Goal: Information Seeking & Learning: Learn about a topic

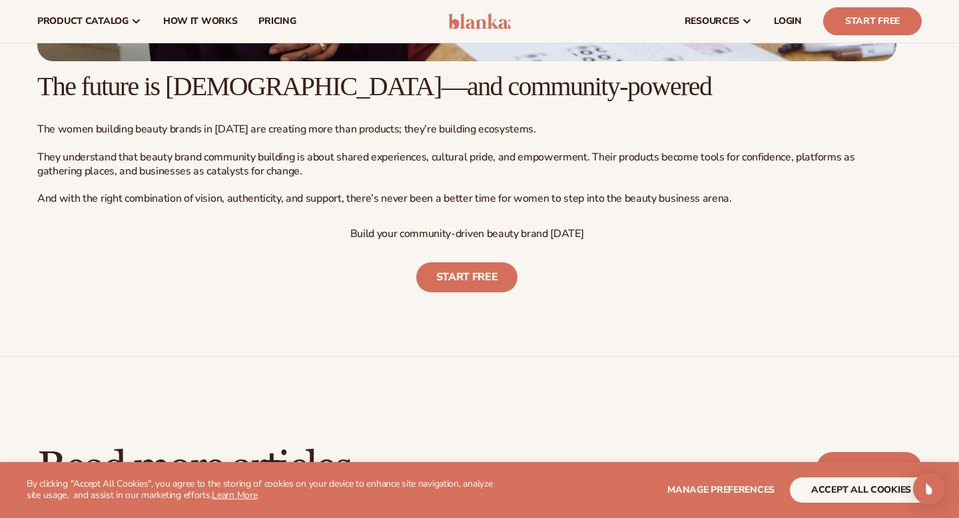
scroll to position [5802, 0]
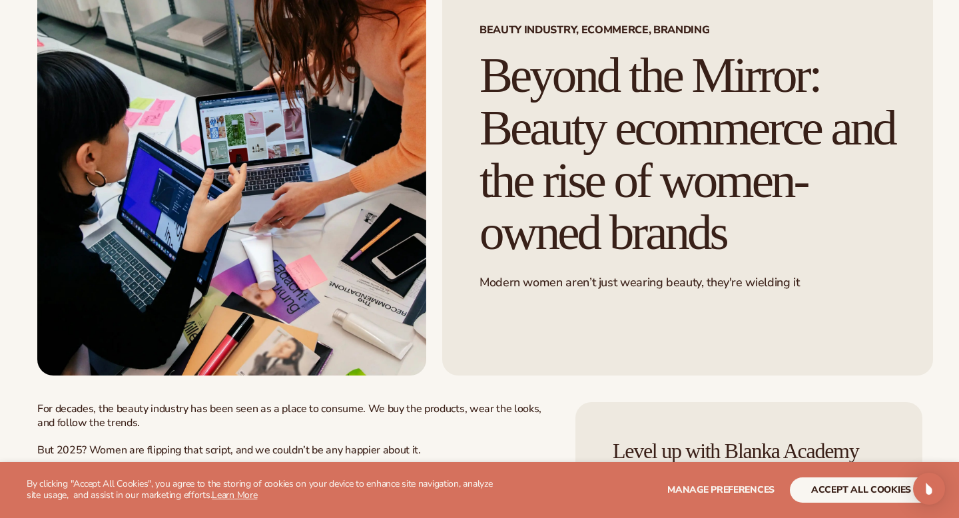
click at [380, 208] on img at bounding box center [231, 160] width 389 height 430
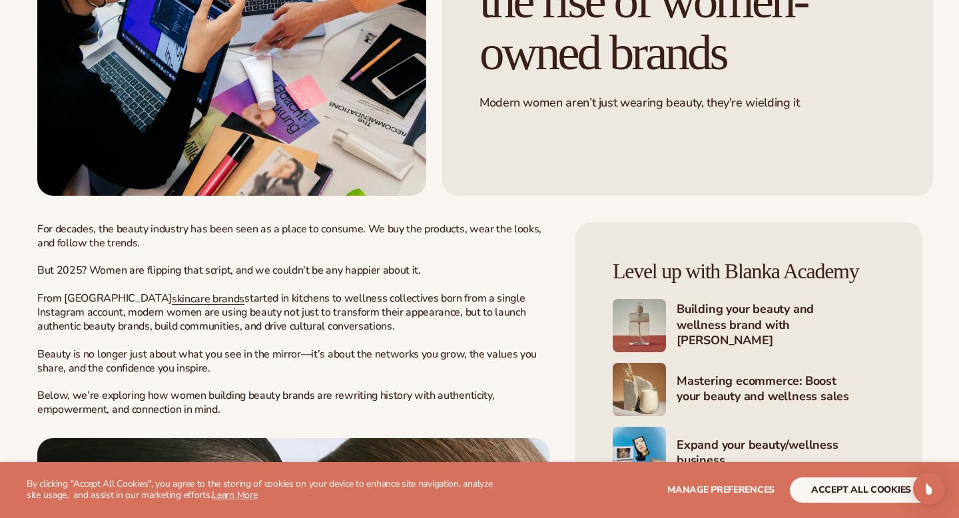
scroll to position [362, 0]
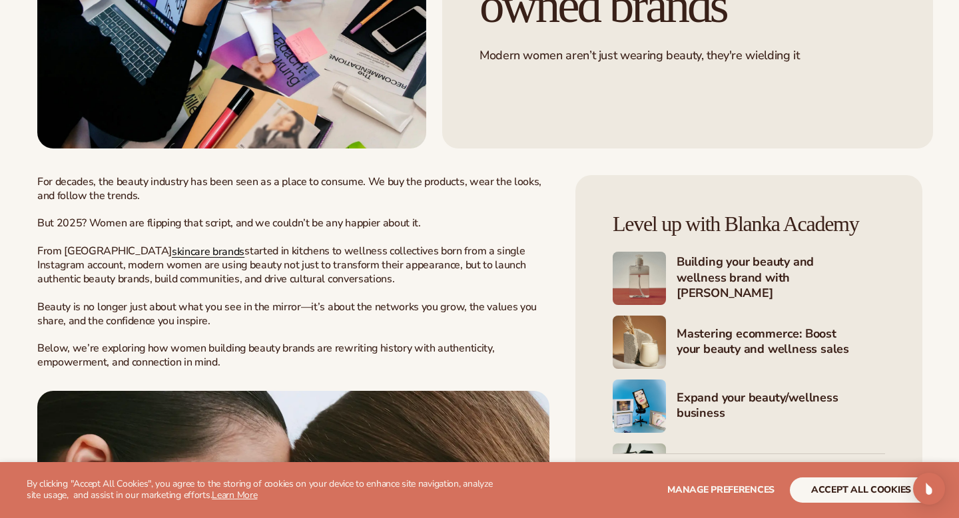
click at [172, 259] on span "skincare brands" at bounding box center [208, 251] width 73 height 15
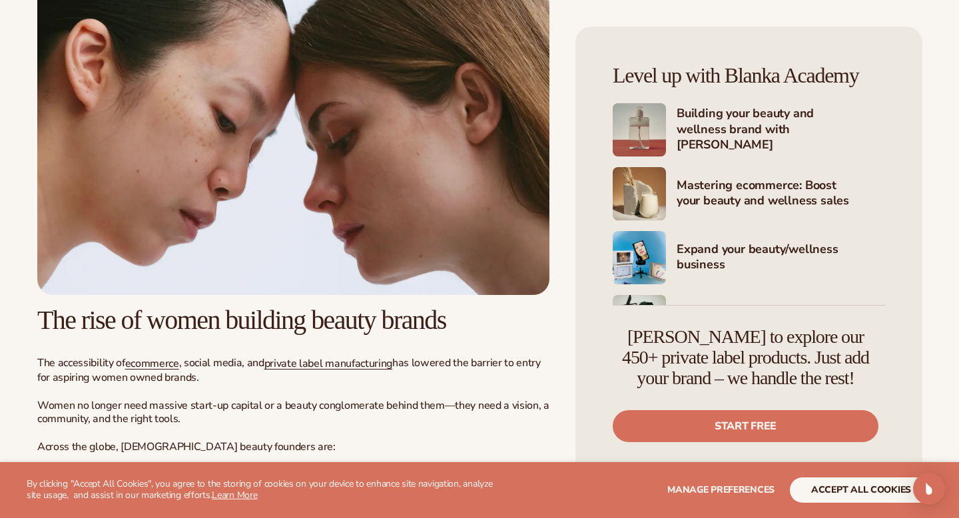
scroll to position [788, 0]
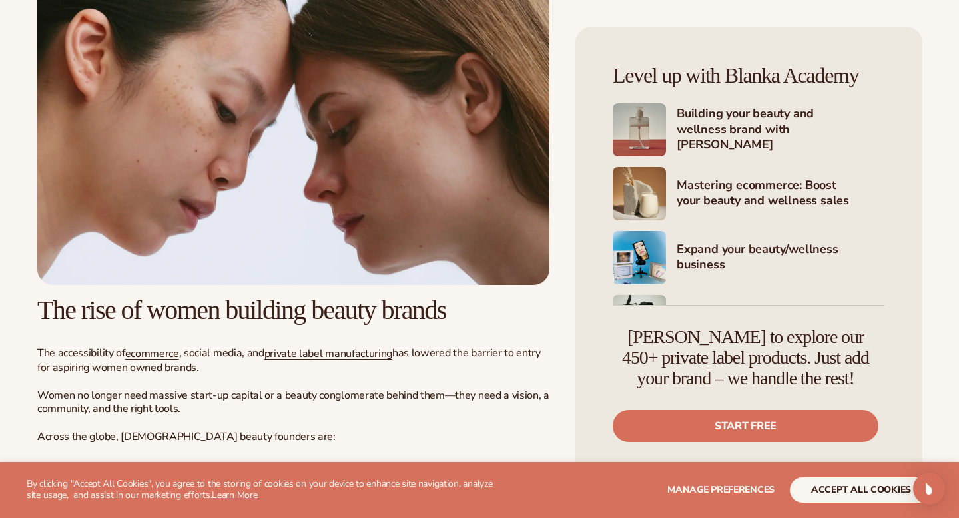
click at [245, 204] on img at bounding box center [293, 125] width 512 height 320
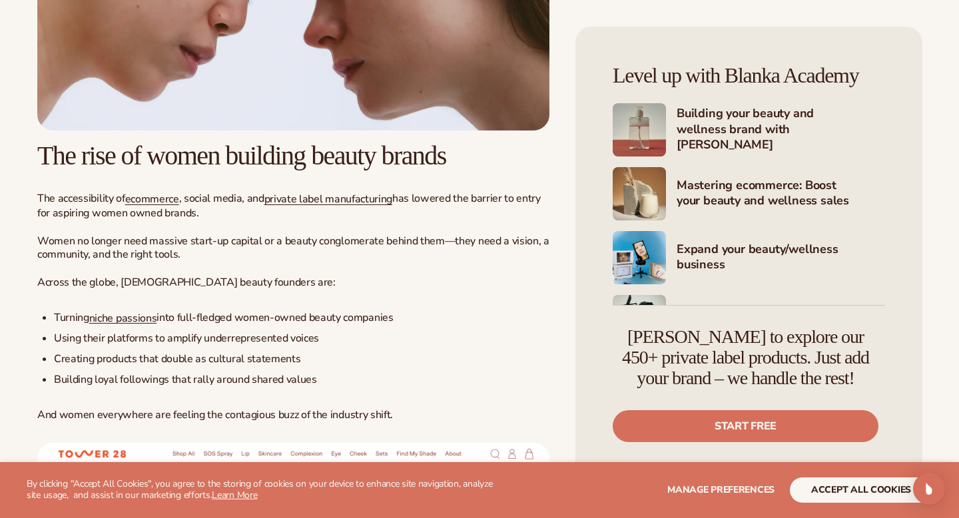
scroll to position [958, 0]
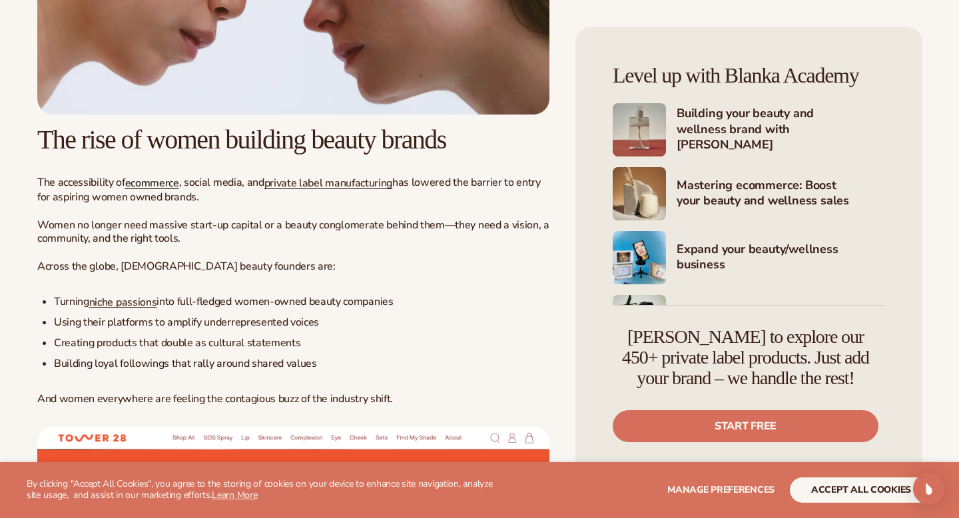
click at [154, 190] on span "ecommerce" at bounding box center [152, 183] width 54 height 15
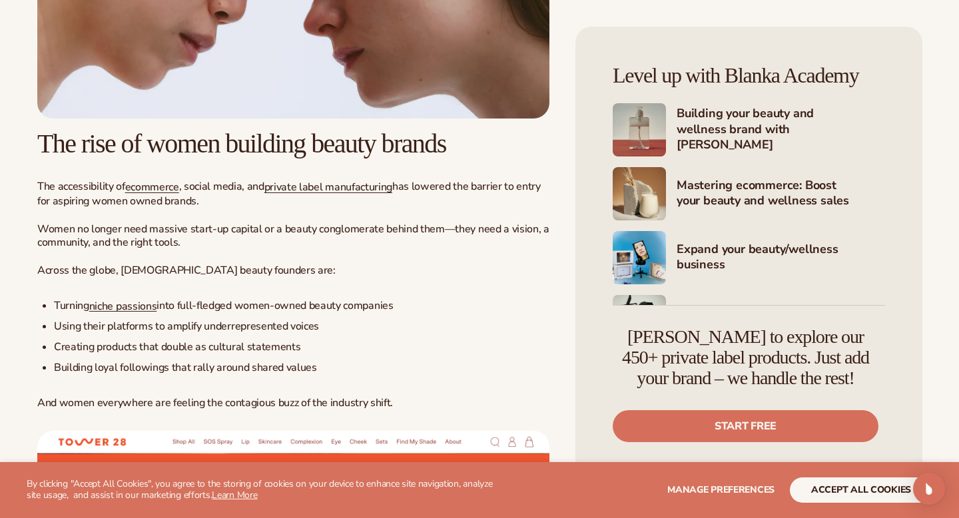
scroll to position [958, 0]
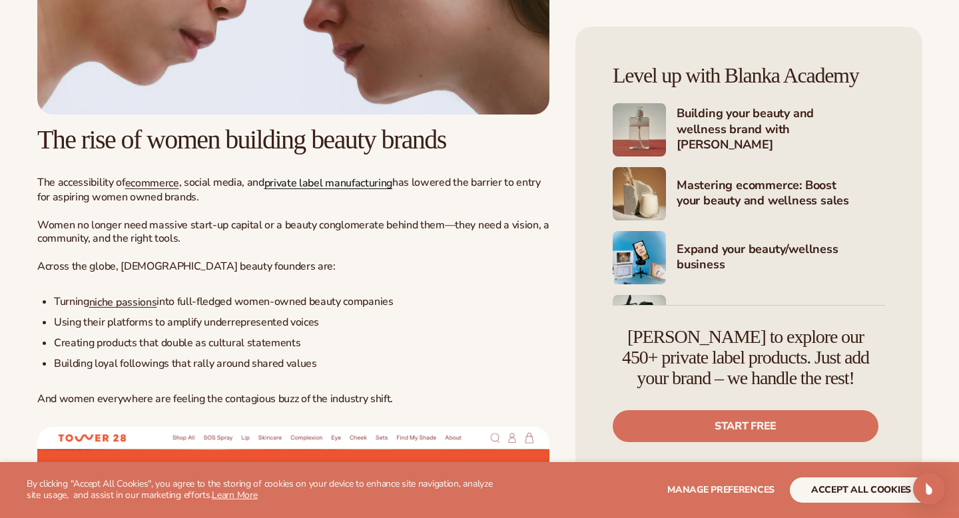
click at [330, 190] on span "private label manufacturing" at bounding box center [328, 183] width 128 height 15
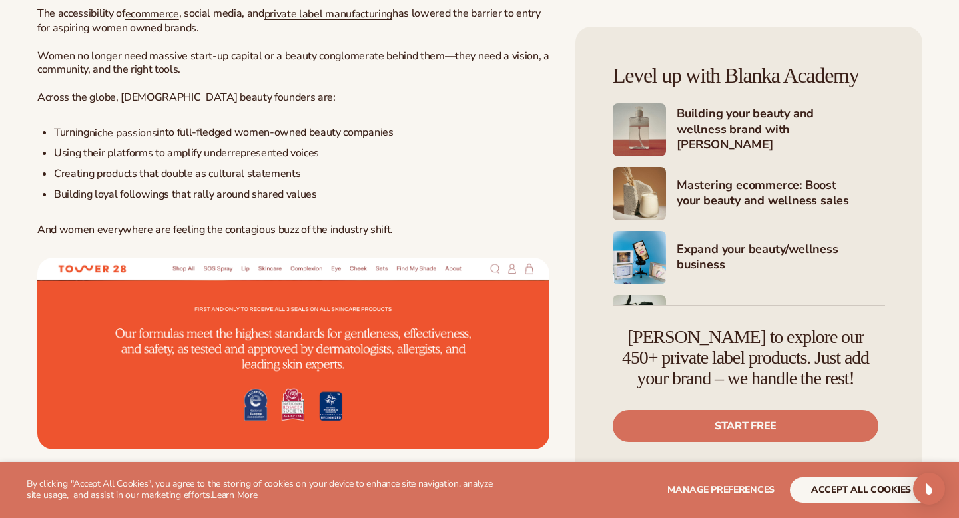
scroll to position [1145, 0]
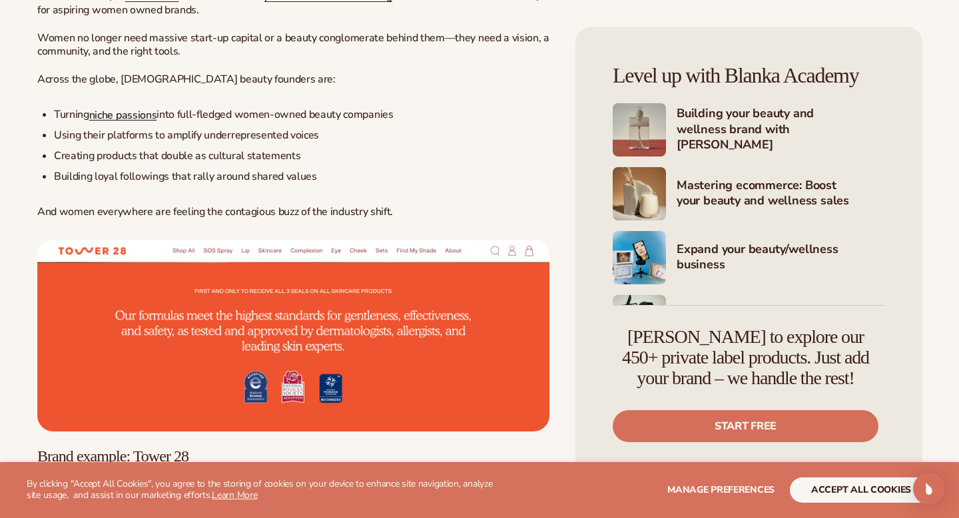
click at [128, 122] on span "niche passions" at bounding box center [123, 114] width 68 height 15
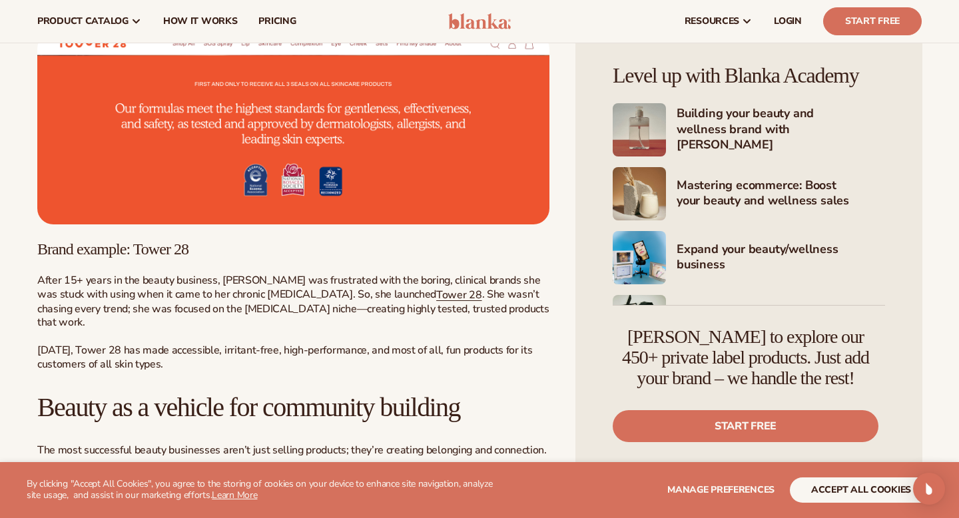
scroll to position [1316, 0]
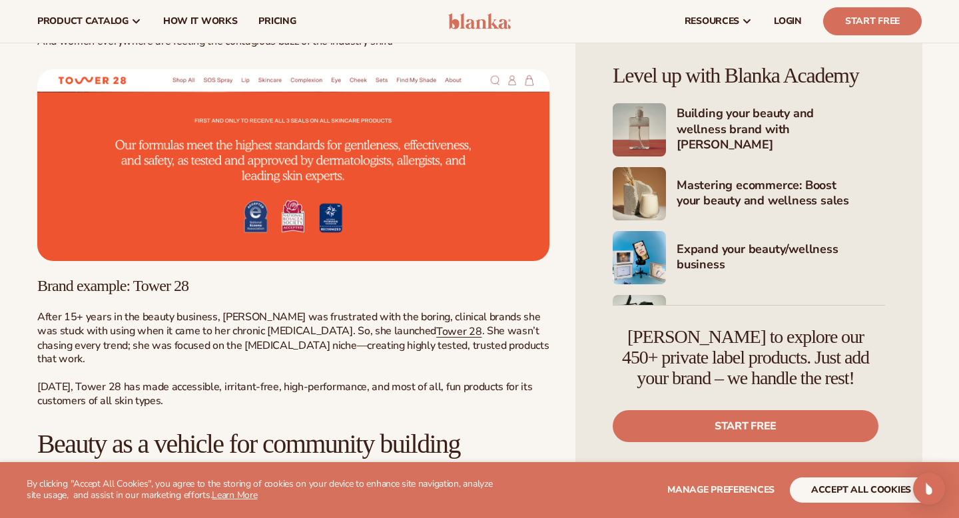
click at [235, 220] on img at bounding box center [293, 164] width 512 height 191
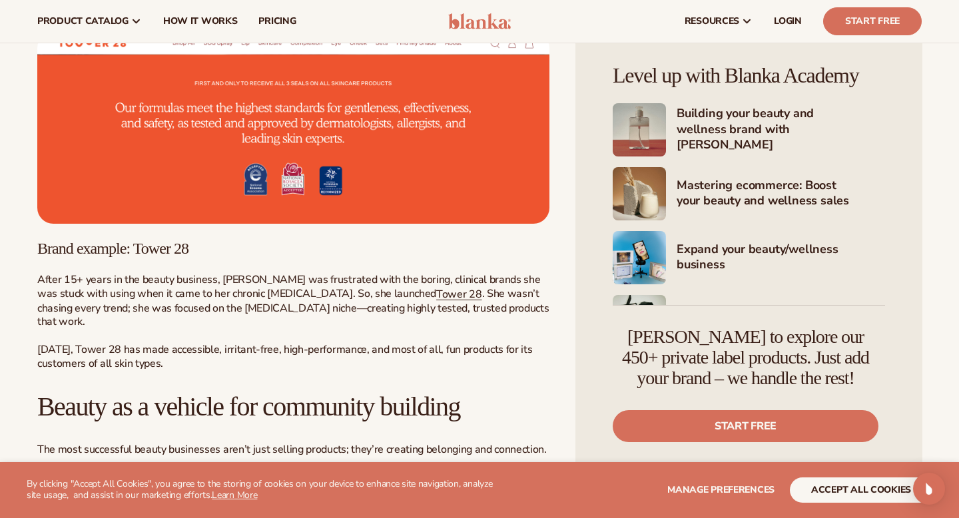
click at [284, 223] on img at bounding box center [293, 127] width 512 height 191
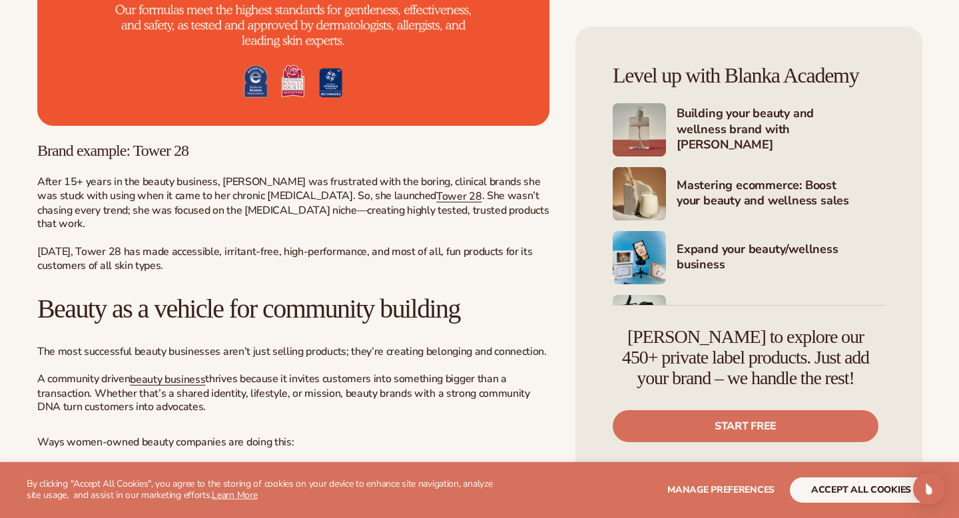
scroll to position [1476, 0]
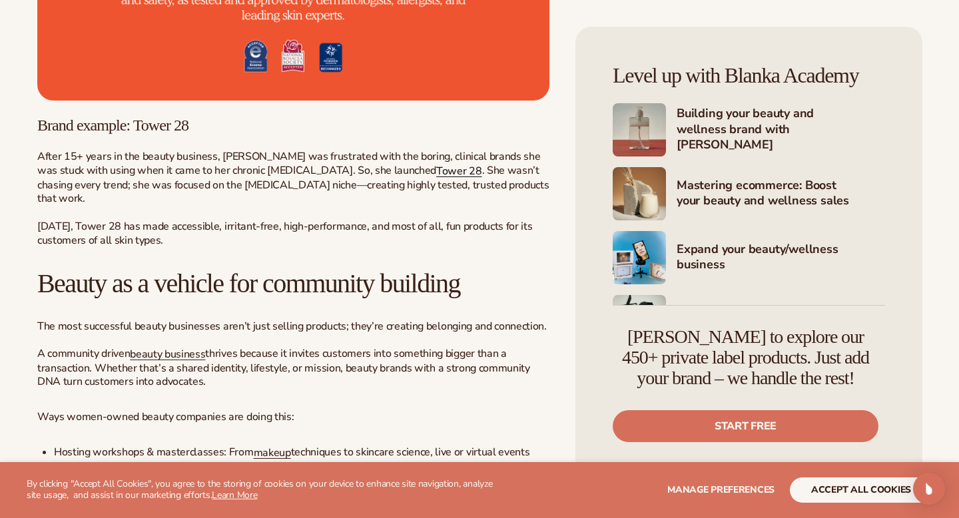
click at [436, 178] on link "Tower 28" at bounding box center [458, 171] width 45 height 15
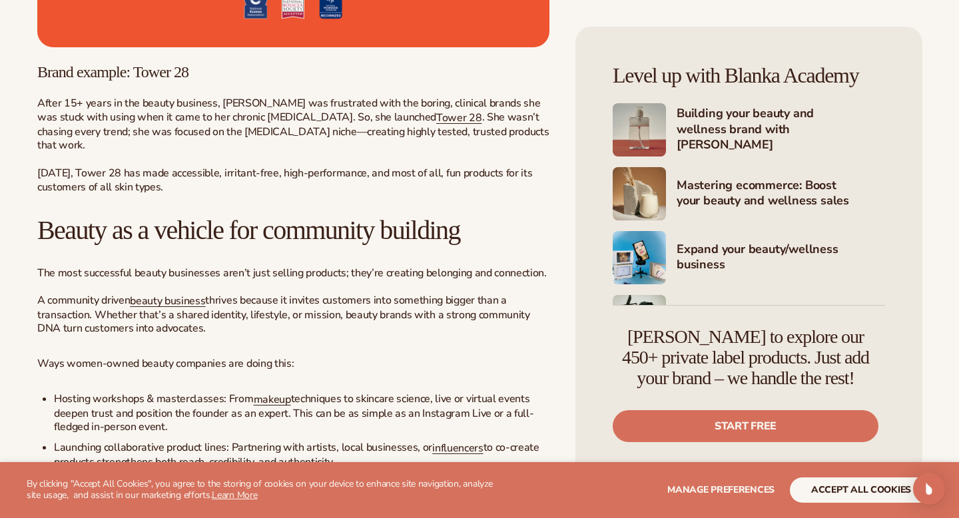
scroll to position [1607, 0]
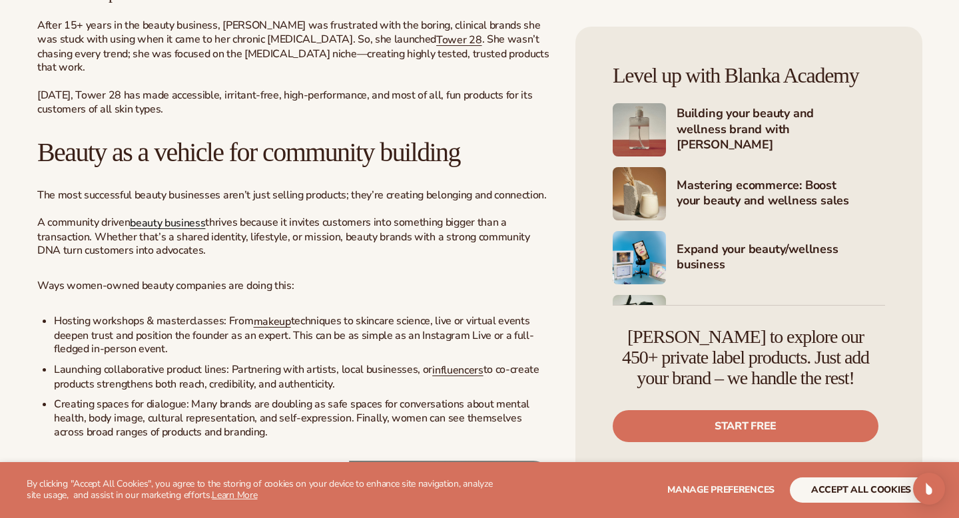
click at [163, 230] on span "beauty business" at bounding box center [167, 223] width 75 height 15
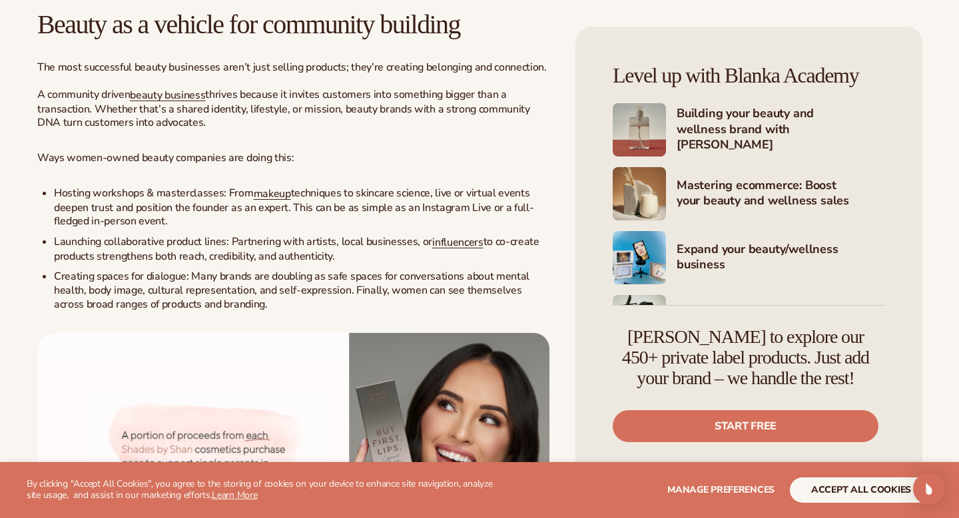
scroll to position [1738, 0]
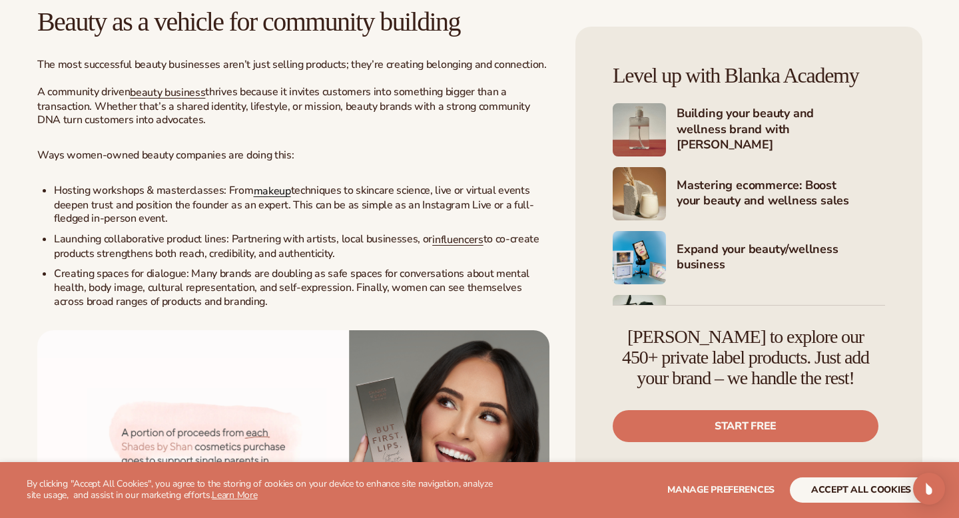
click at [267, 198] on span "makeup" at bounding box center [272, 191] width 37 height 15
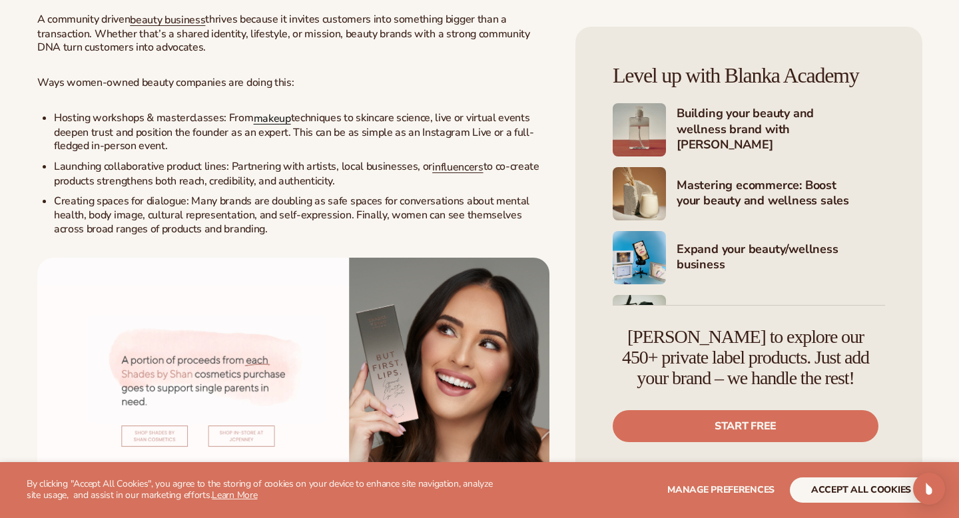
scroll to position [1820, 0]
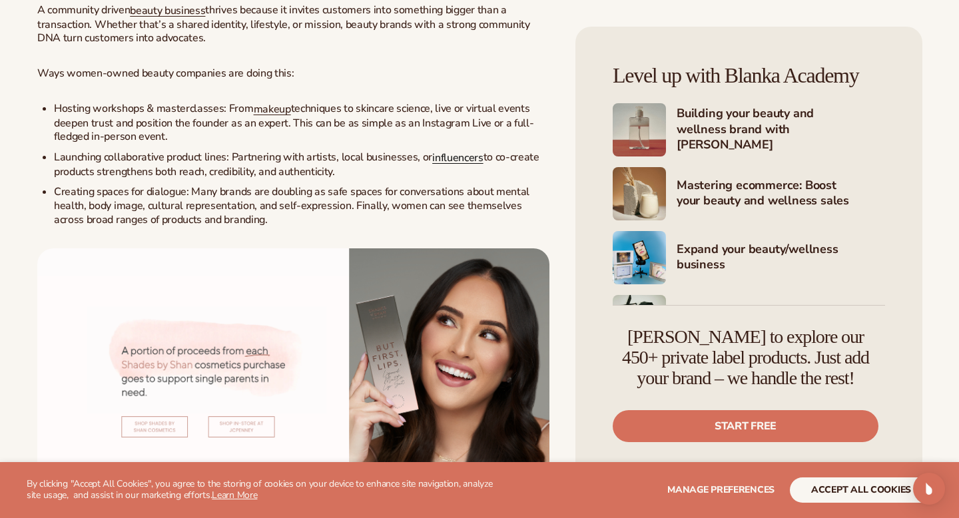
click at [434, 165] on span "influencers" at bounding box center [457, 157] width 51 height 15
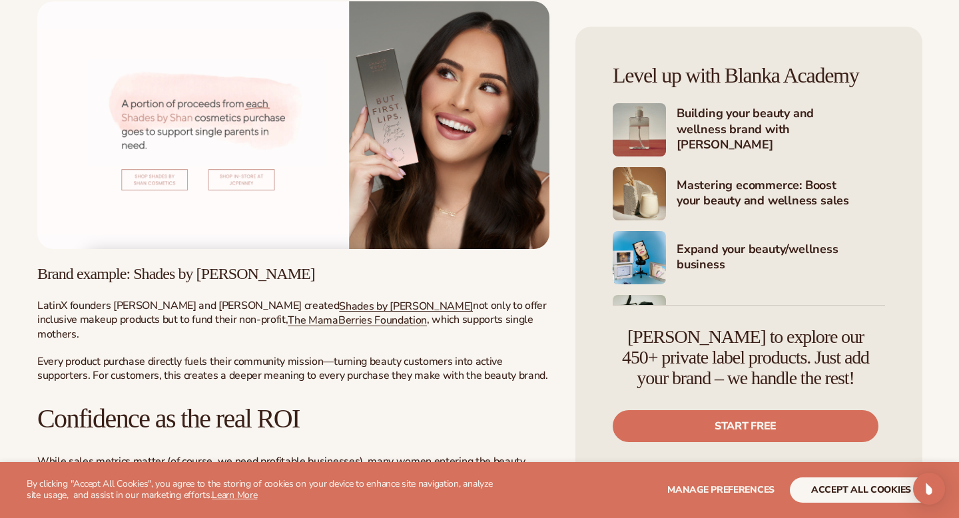
click at [310, 248] on img at bounding box center [293, 125] width 512 height 248
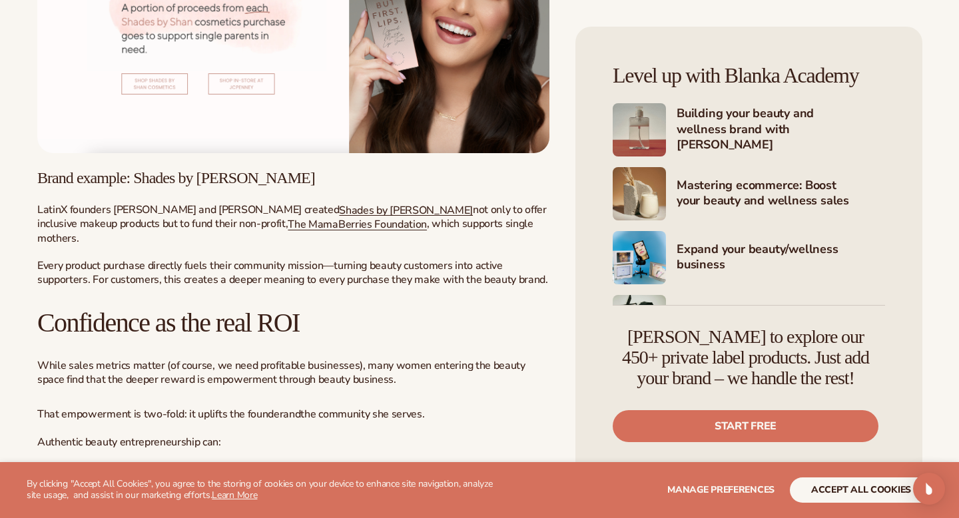
scroll to position [2186, 0]
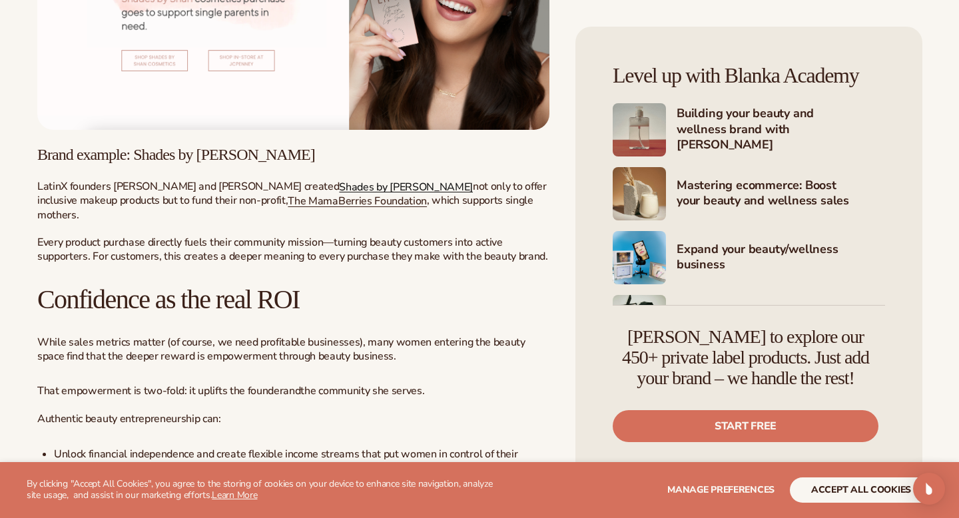
click at [339, 194] on span "Shades by [PERSON_NAME]" at bounding box center [406, 186] width 134 height 15
click at [288, 208] on span "The MamaBerries Foundation" at bounding box center [357, 201] width 139 height 15
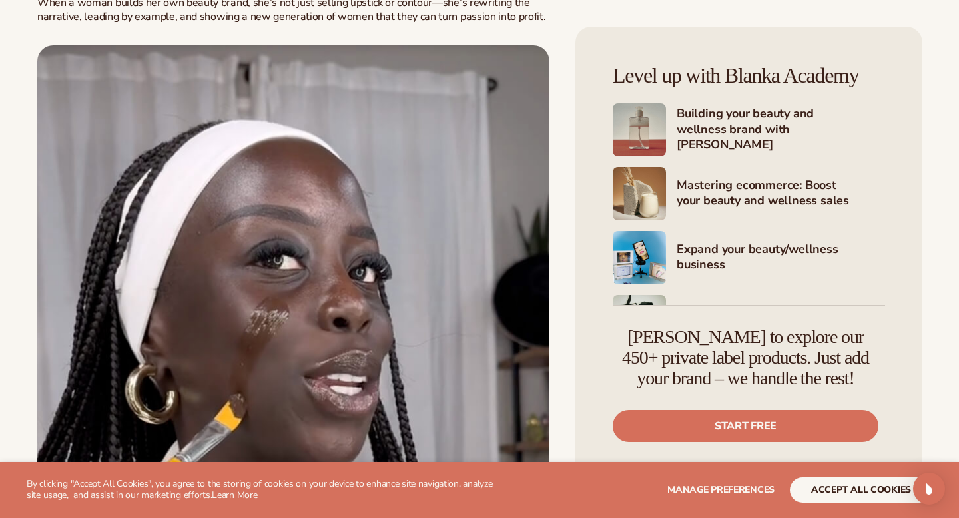
scroll to position [2790, 0]
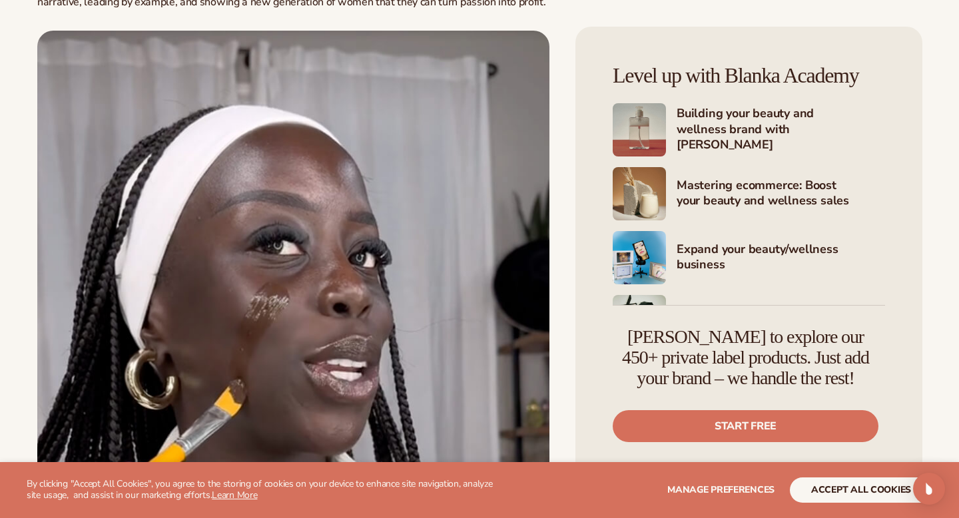
click at [410, 214] on img at bounding box center [293, 455] width 512 height 849
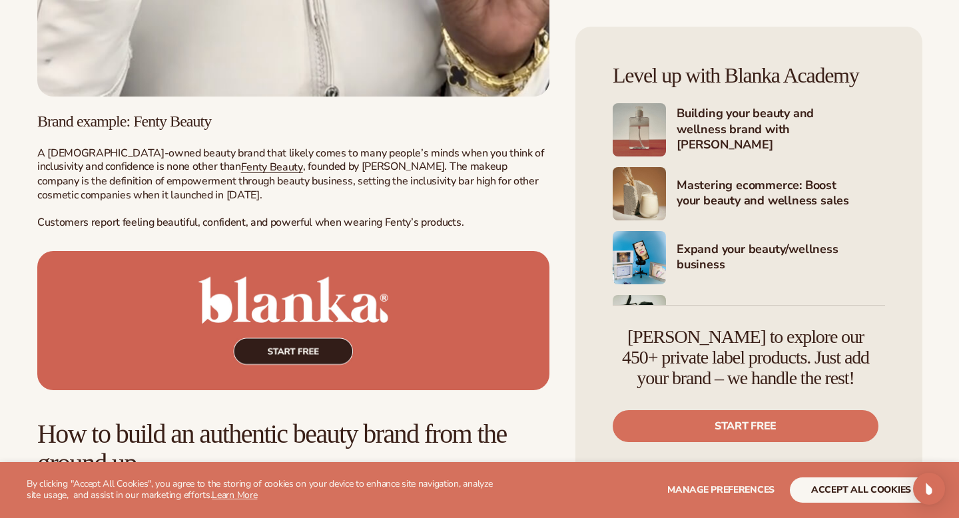
scroll to position [3574, 0]
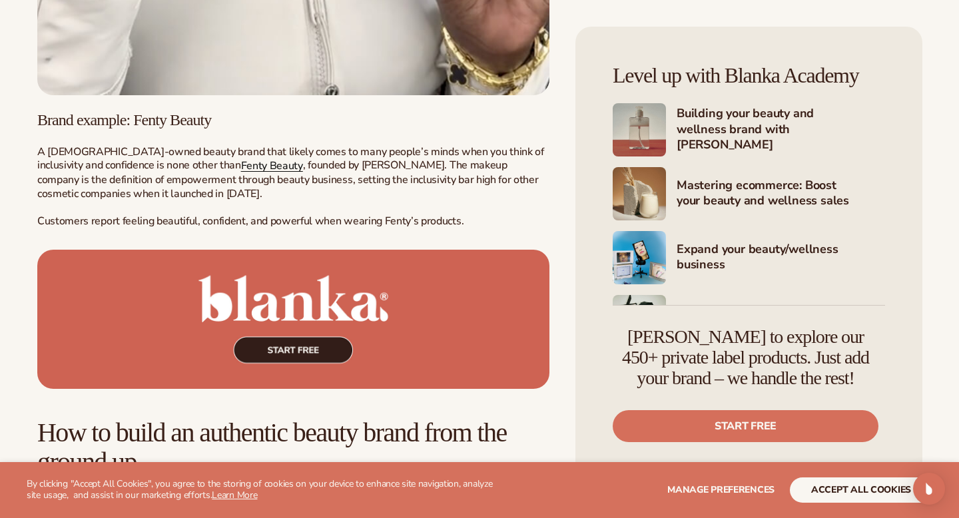
click at [241, 173] on span "Fenty Beauty" at bounding box center [272, 165] width 62 height 15
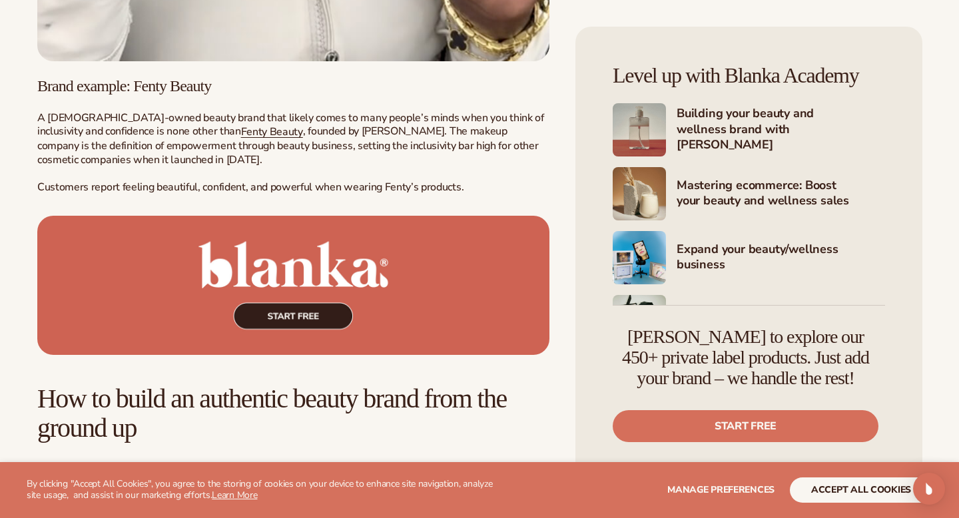
click at [310, 326] on img at bounding box center [293, 285] width 512 height 139
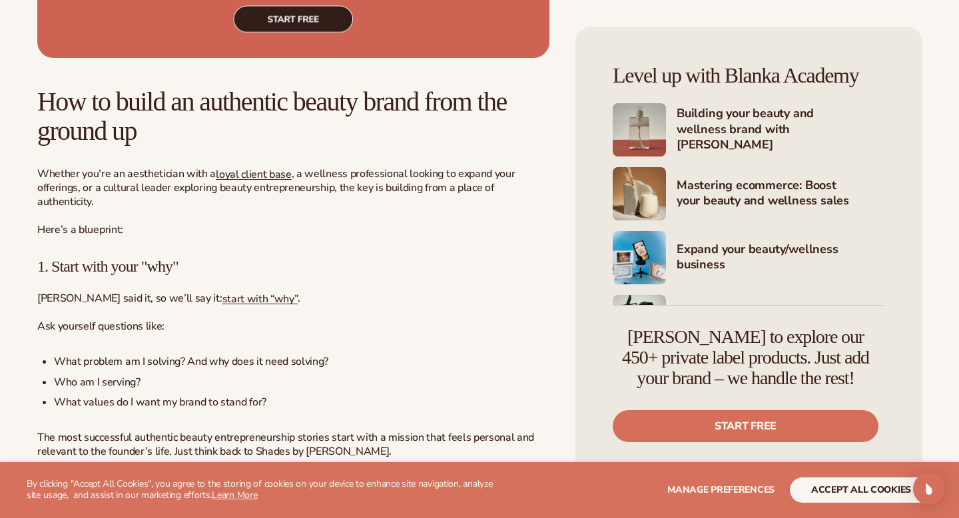
scroll to position [3911, 0]
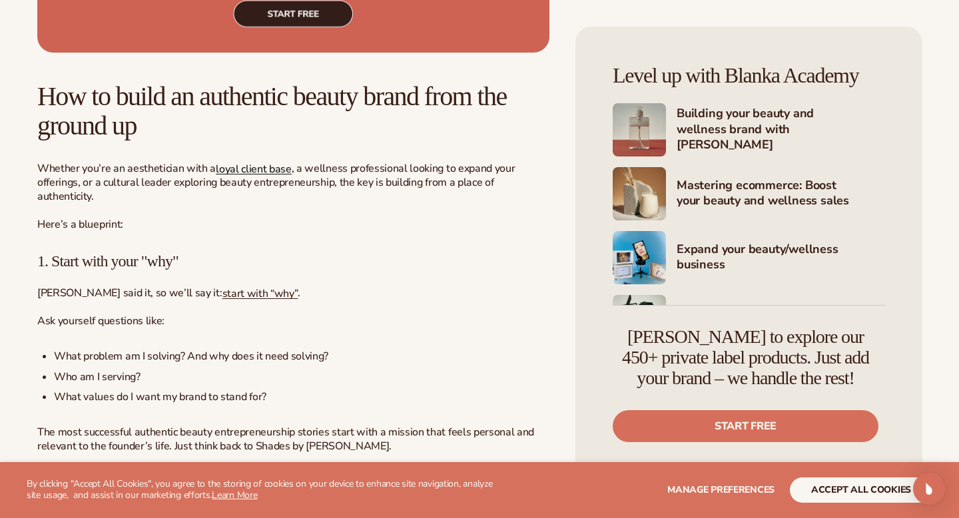
click at [254, 176] on link "loyal client base" at bounding box center [254, 168] width 76 height 15
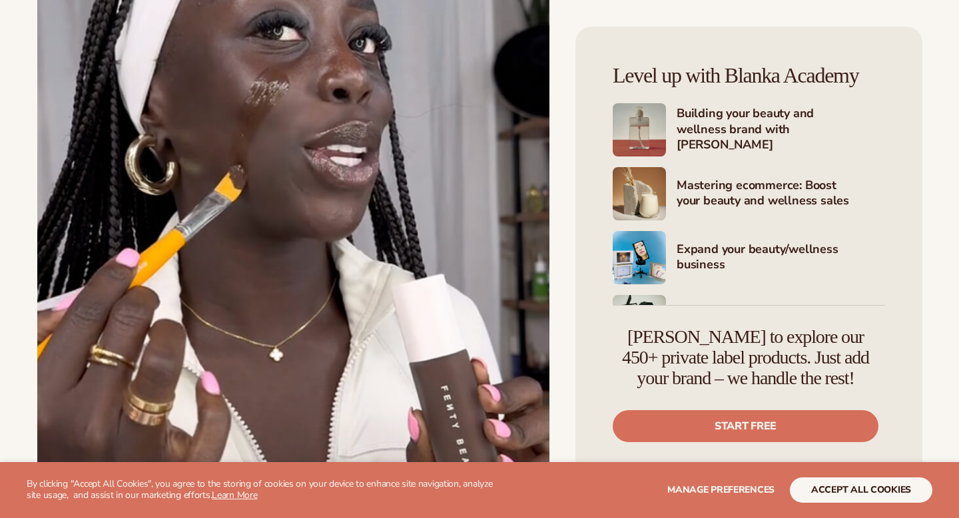
scroll to position [3911, 0]
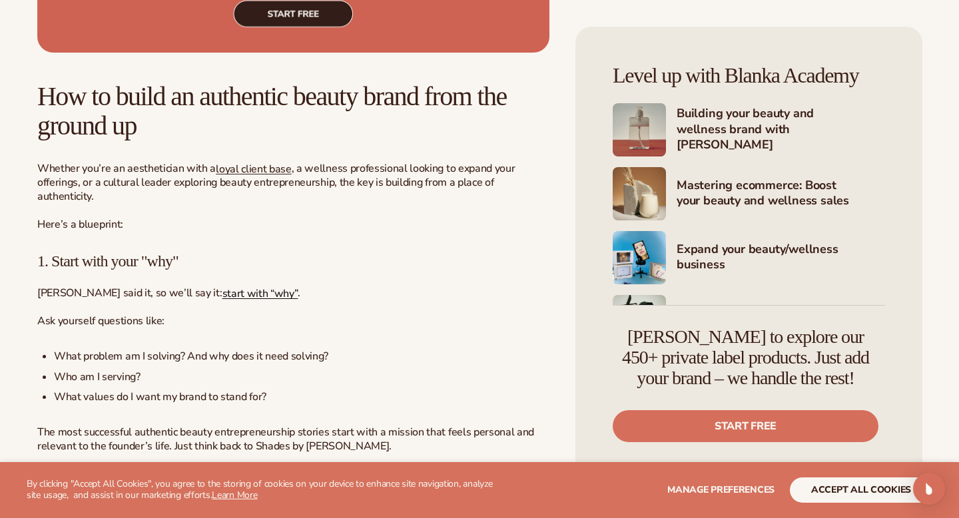
click at [222, 287] on span "start with “why”" at bounding box center [260, 293] width 76 height 15
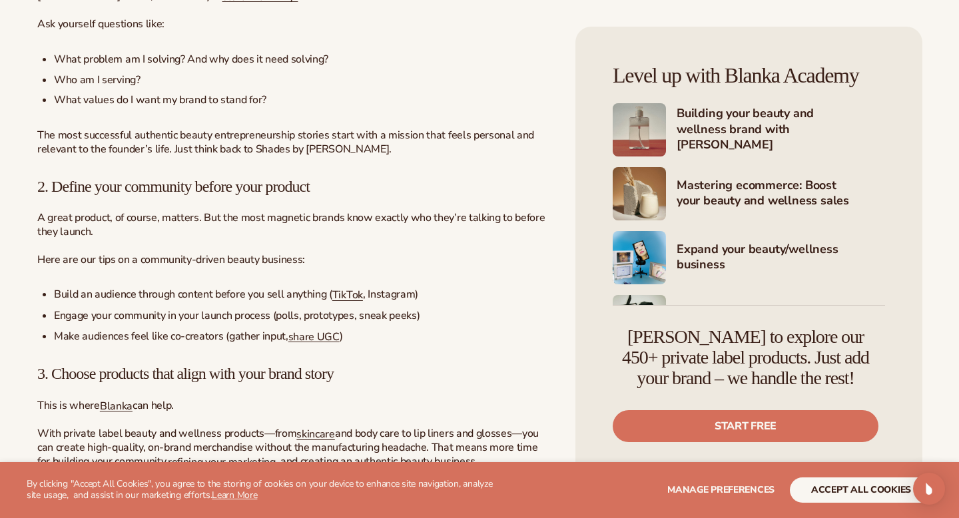
scroll to position [4226, 0]
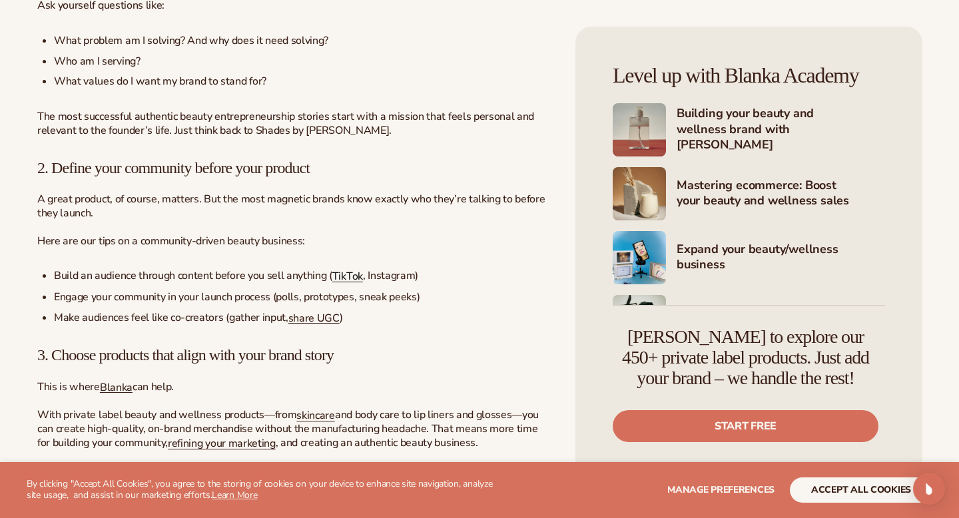
click at [336, 270] on span "TikTok" at bounding box center [347, 276] width 31 height 15
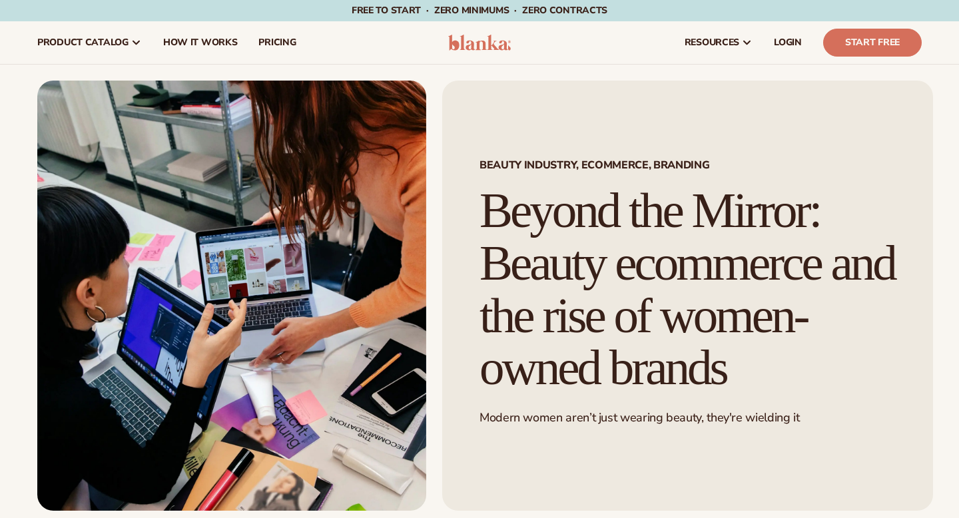
scroll to position [4226, 0]
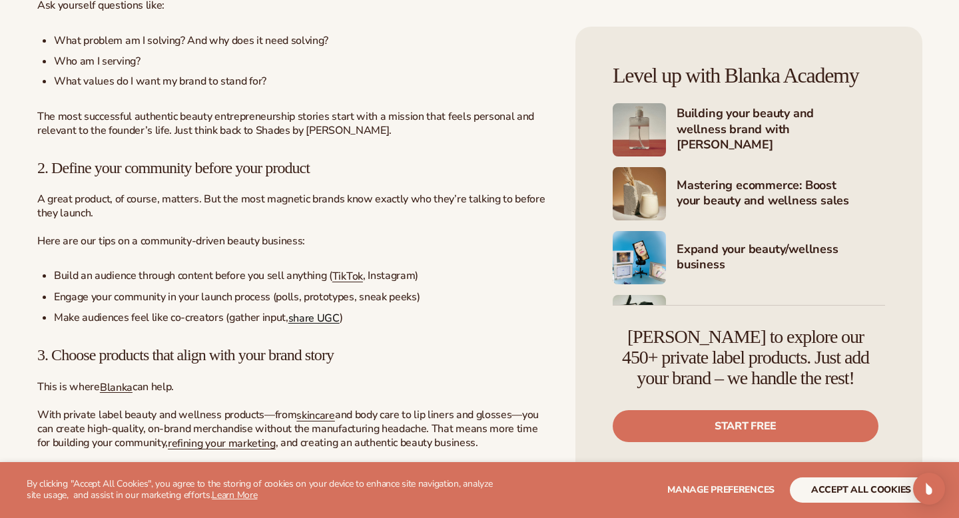
click at [314, 313] on span "share UGC" at bounding box center [313, 317] width 51 height 15
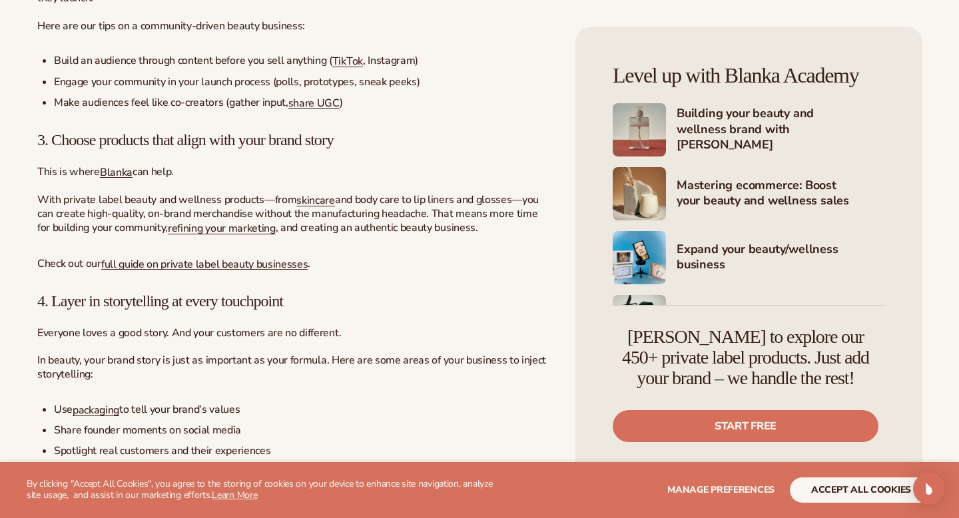
scroll to position [4443, 0]
click at [123, 168] on span "Blanka" at bounding box center [116, 170] width 33 height 15
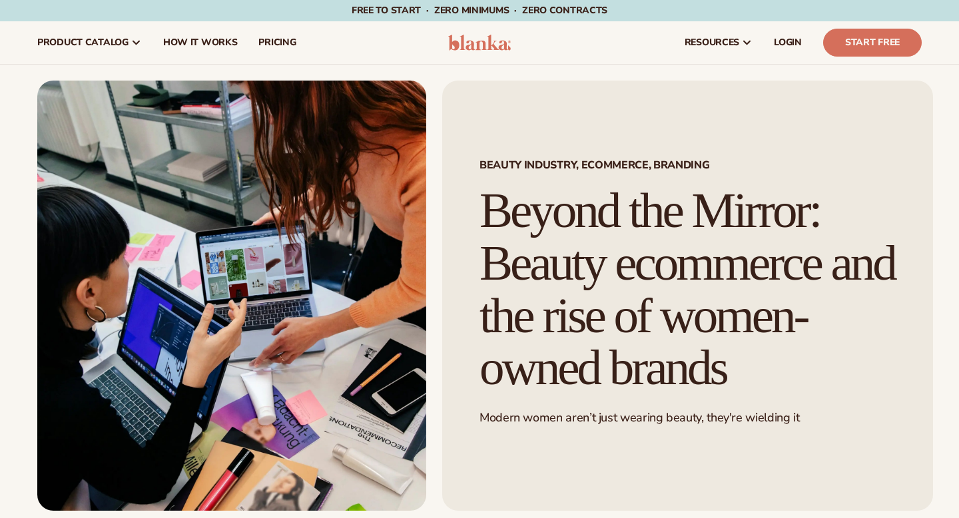
scroll to position [4443, 0]
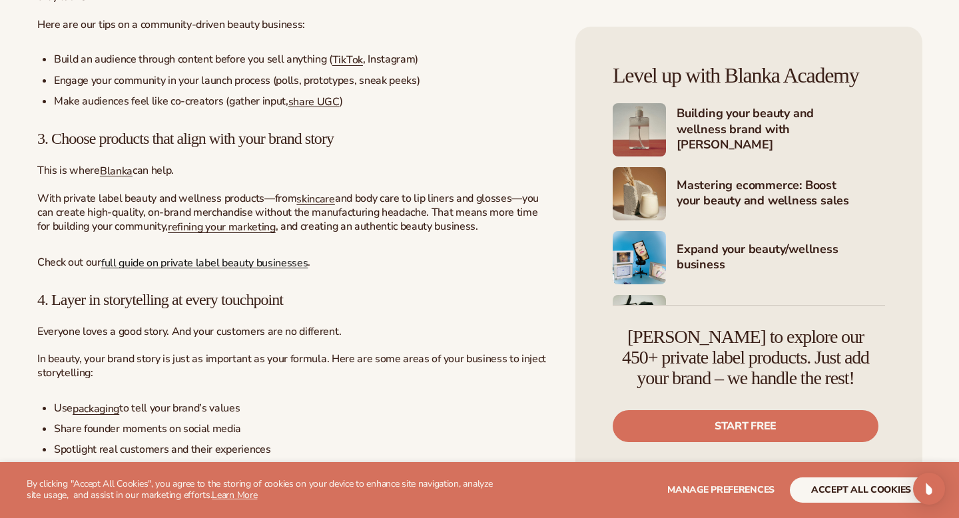
click at [265, 259] on span "full guide on private label beauty businesses" at bounding box center [204, 262] width 207 height 15
click at [224, 220] on span "refining your marketing" at bounding box center [222, 227] width 108 height 15
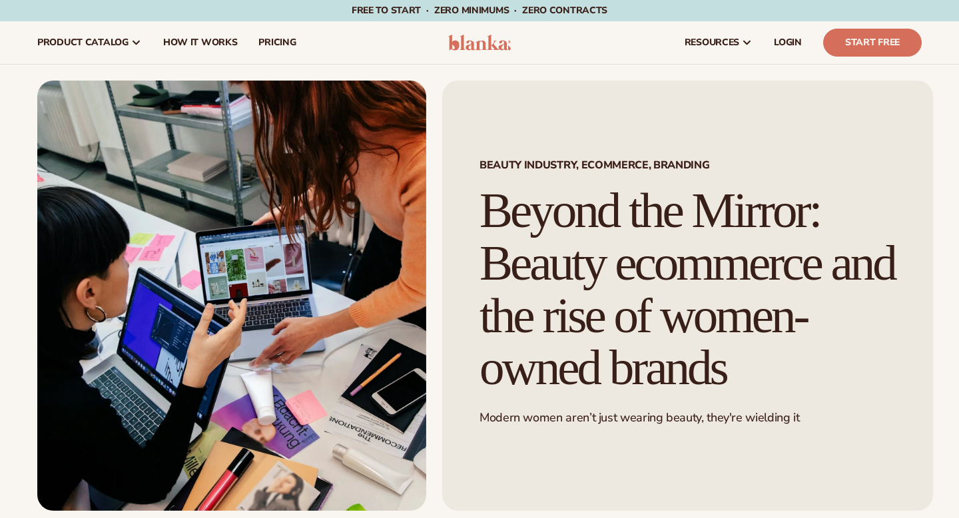
scroll to position [4443, 0]
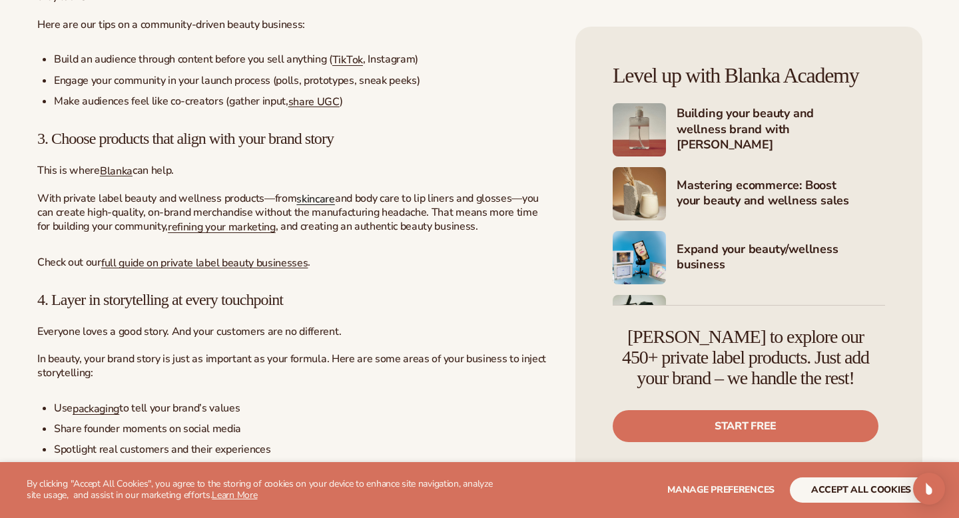
click at [317, 196] on span "skincare" at bounding box center [315, 199] width 38 height 15
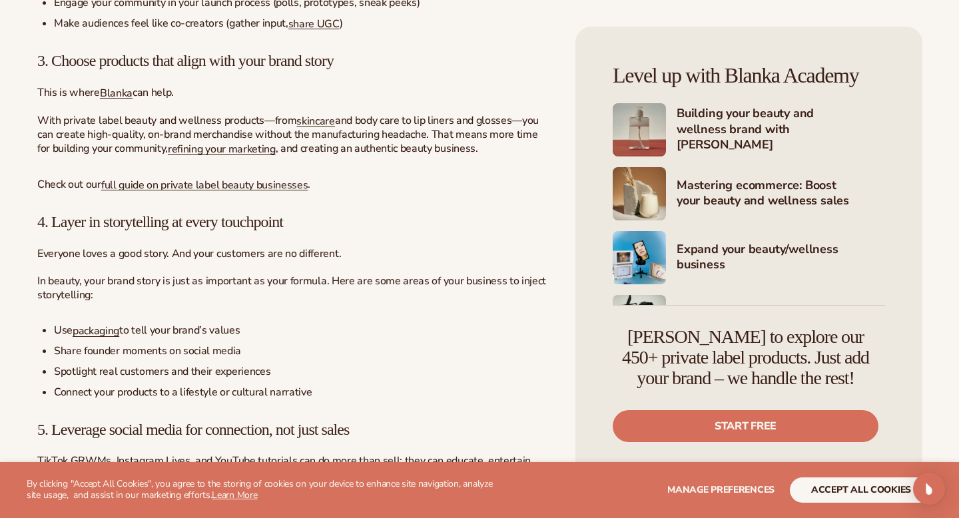
scroll to position [4533, 0]
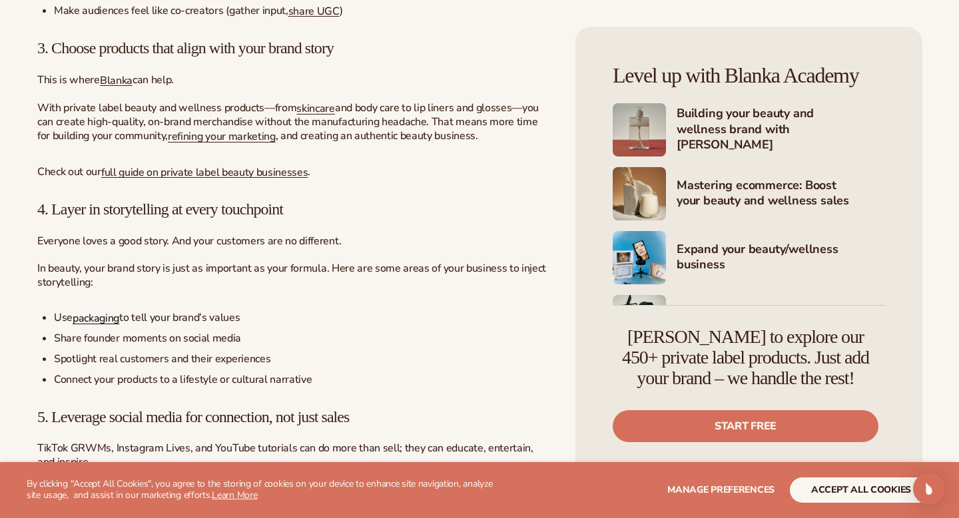
click at [107, 316] on link "packaging" at bounding box center [96, 318] width 47 height 15
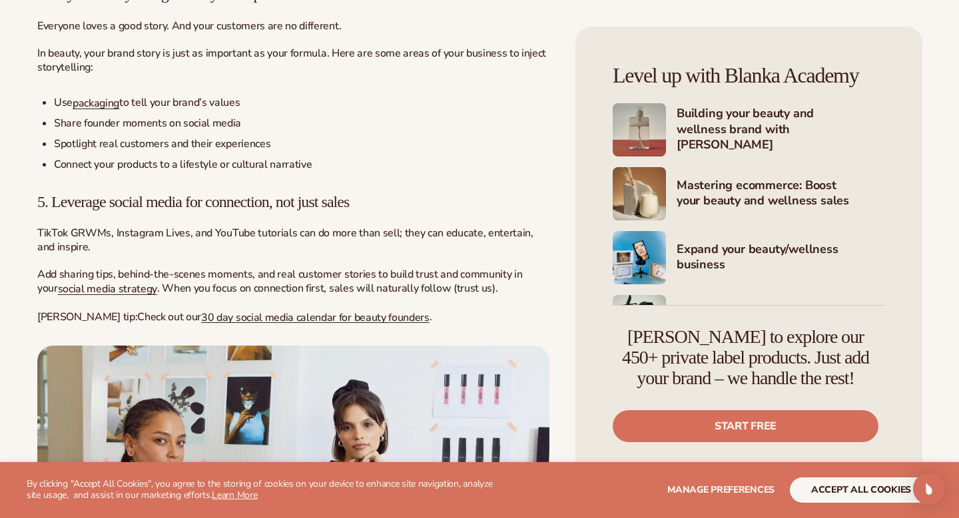
scroll to position [4770, 0]
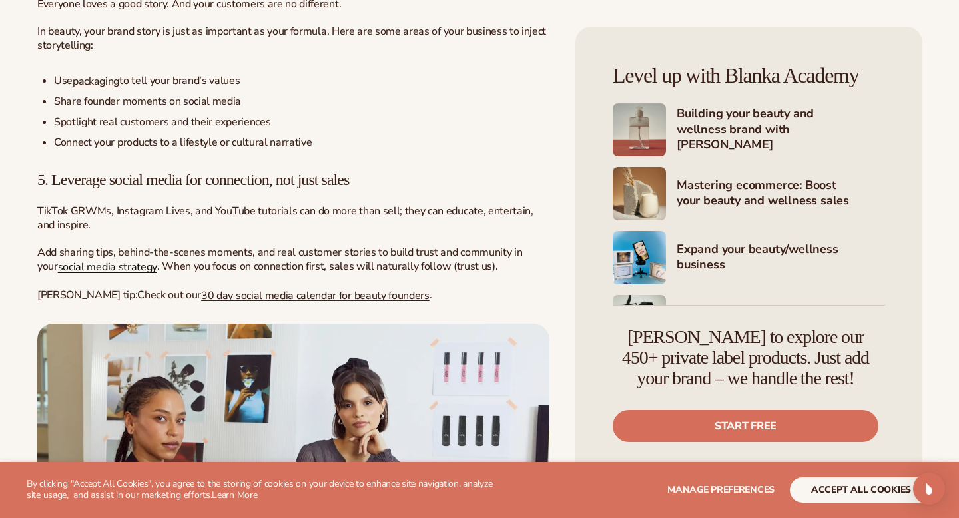
click at [130, 264] on span "social media strategy" at bounding box center [107, 267] width 99 height 15
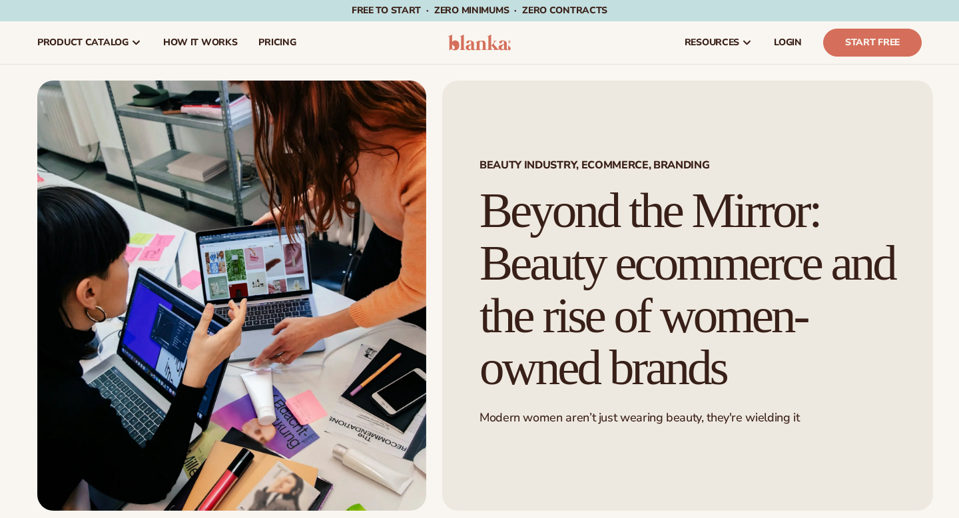
scroll to position [4770, 0]
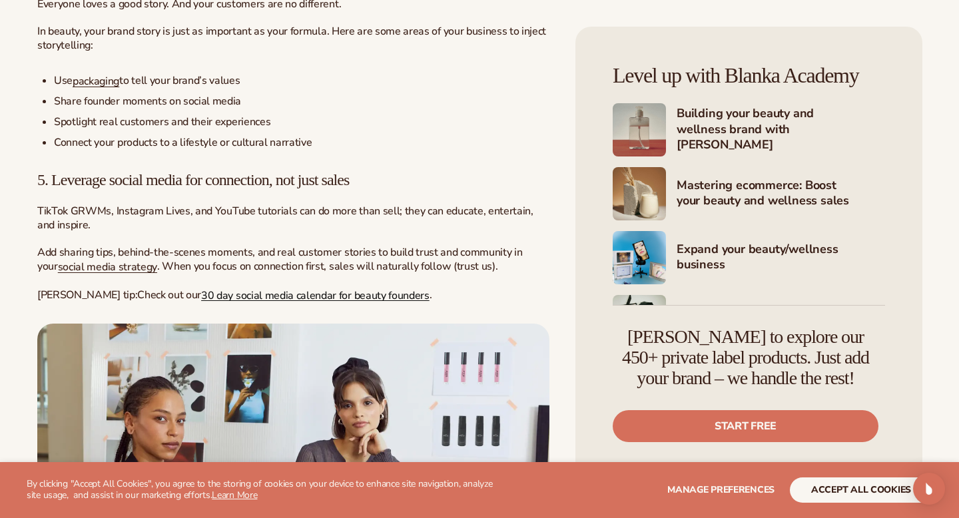
click at [216, 290] on span "30 day social media calendar for beauty founders" at bounding box center [315, 295] width 228 height 15
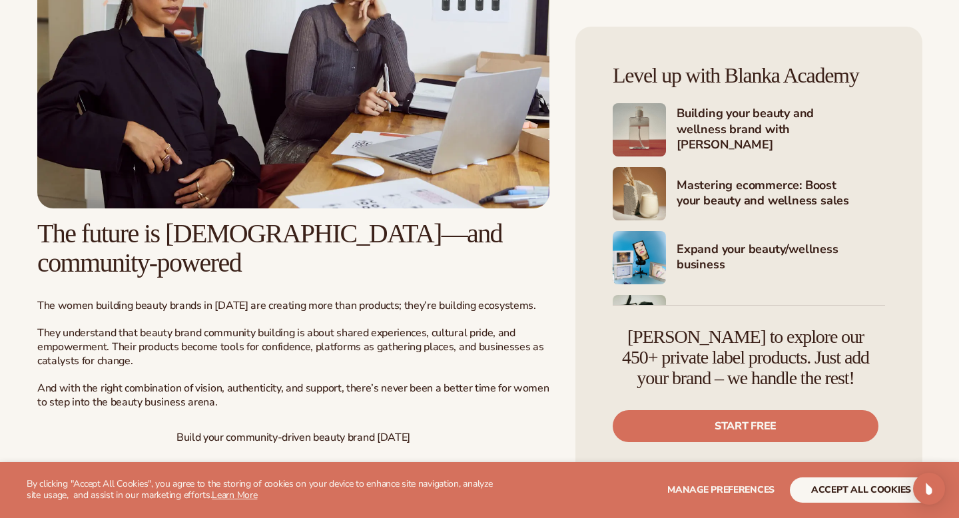
scroll to position [5208, 0]
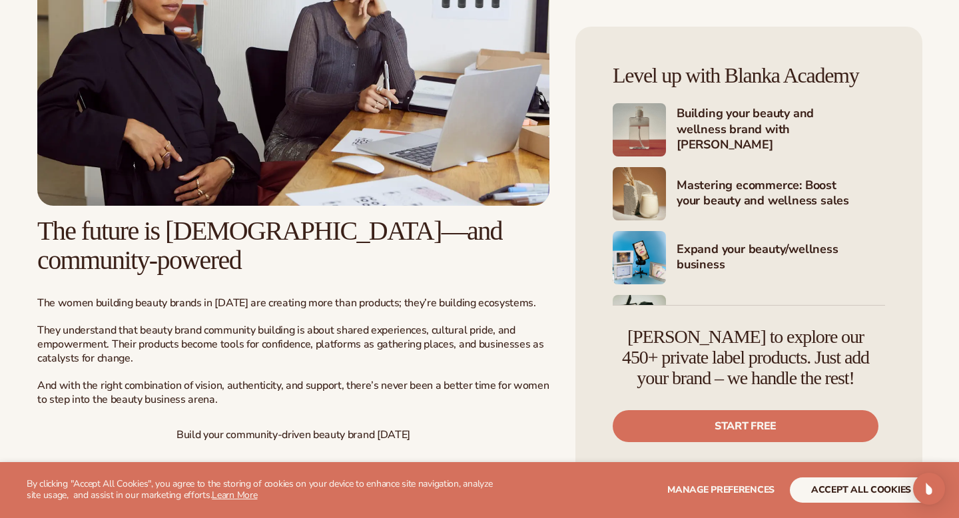
click at [188, 142] on img at bounding box center [293, 45] width 512 height 320
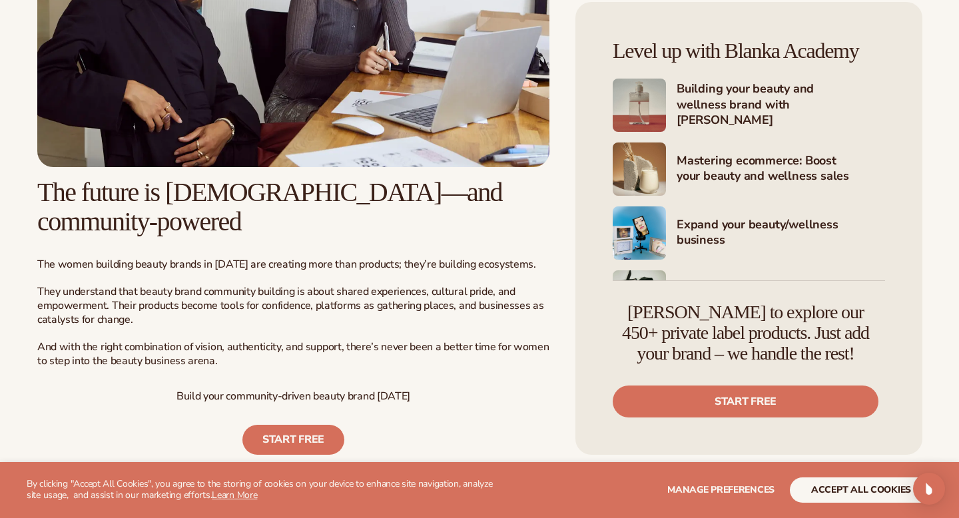
scroll to position [5254, 0]
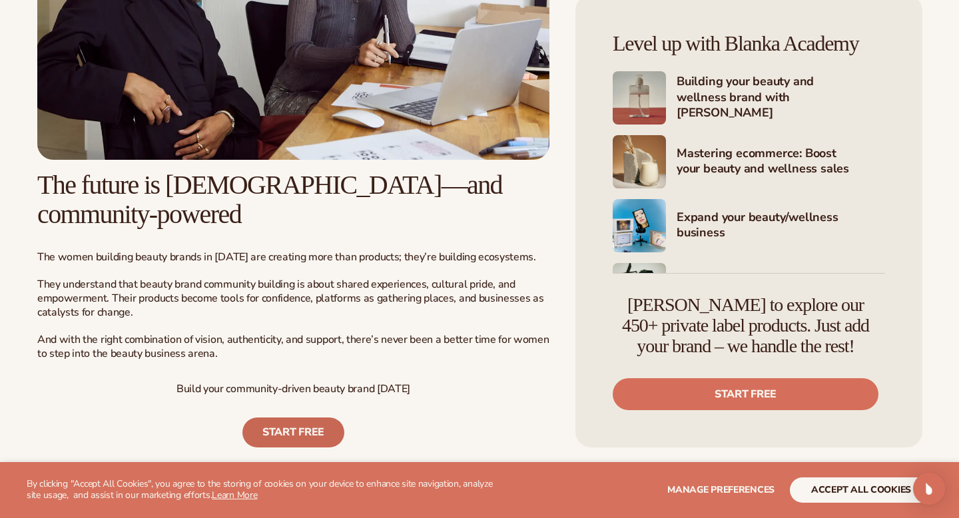
click at [292, 417] on link "START FREE" at bounding box center [293, 432] width 102 height 30
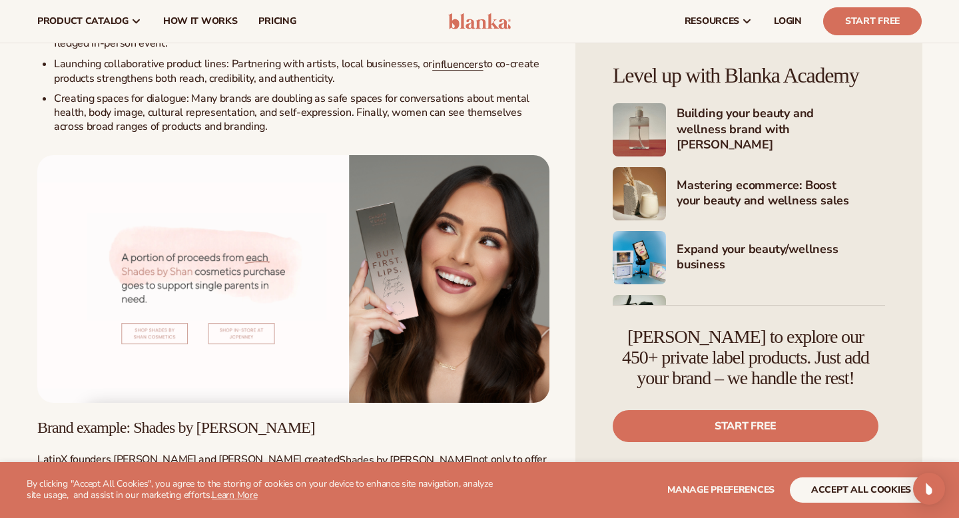
scroll to position [1175, 0]
